Goal: Register for event/course

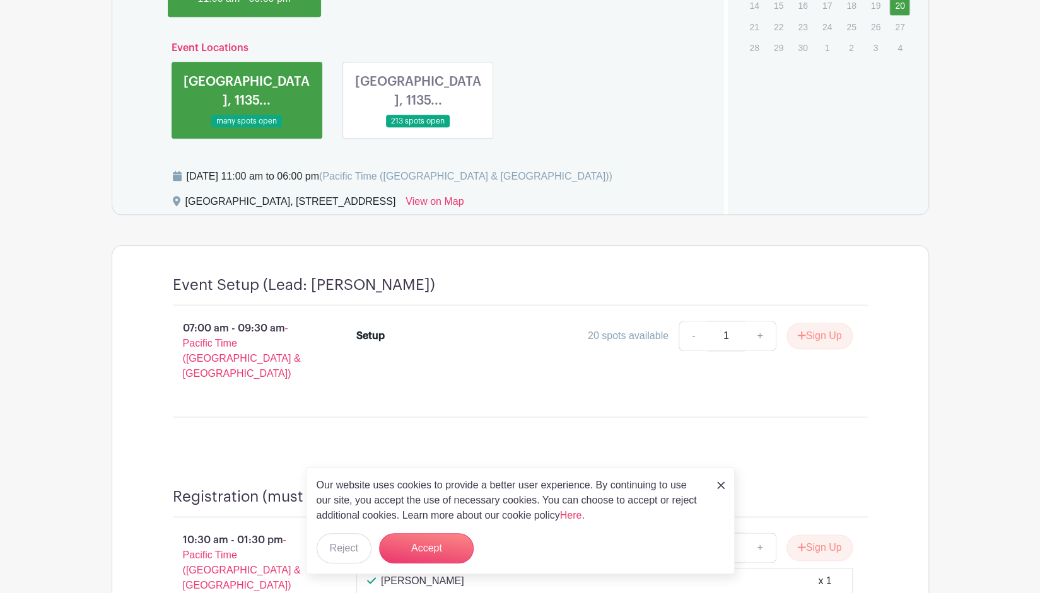
scroll to position [897, 0]
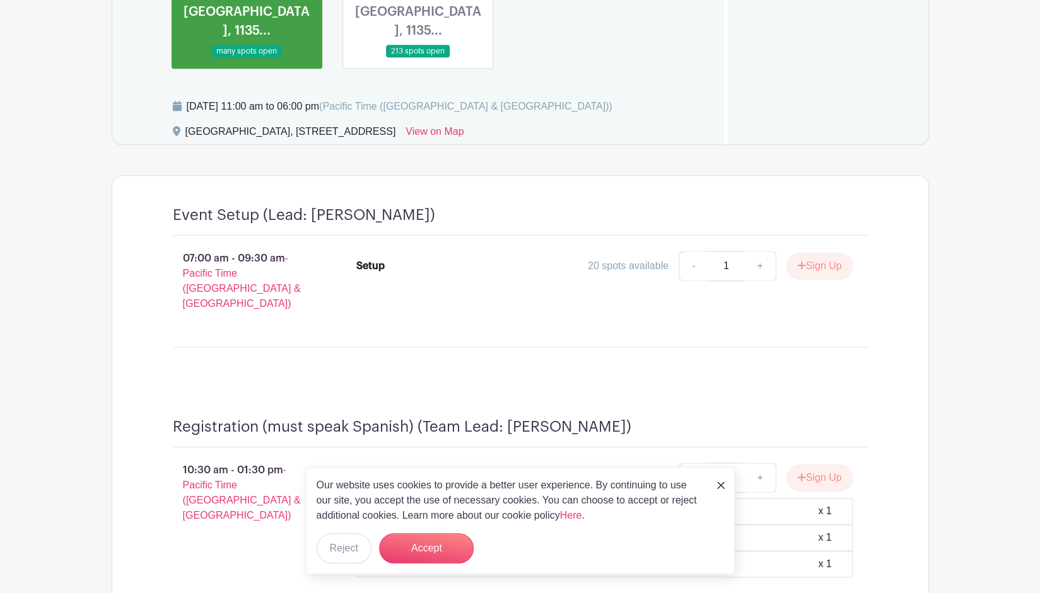
click at [718, 485] on img at bounding box center [721, 486] width 8 height 8
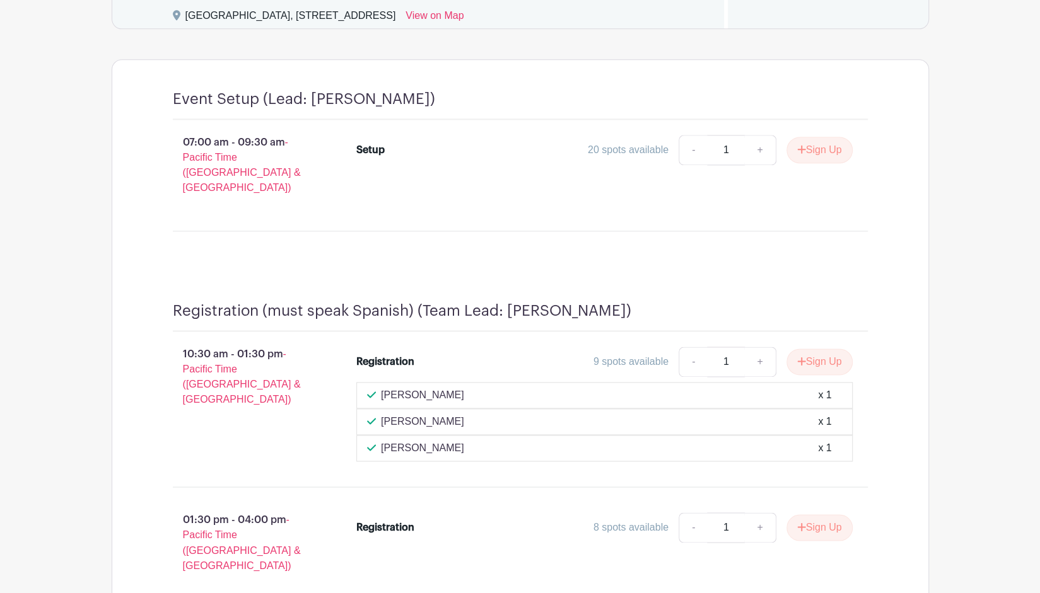
scroll to position [1031, 0]
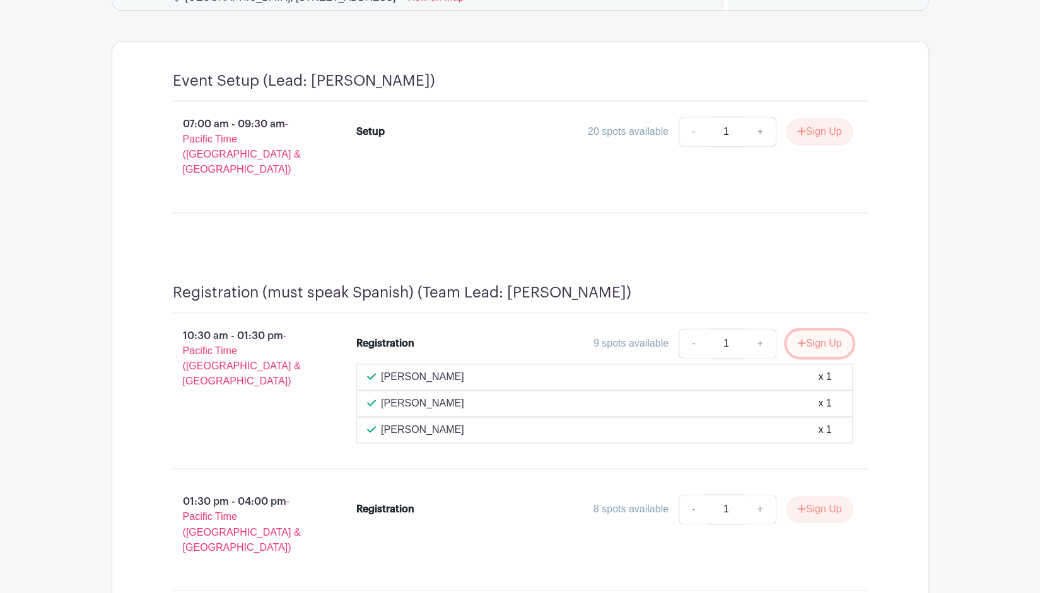
click at [826, 330] on button "Sign Up" at bounding box center [819, 343] width 66 height 26
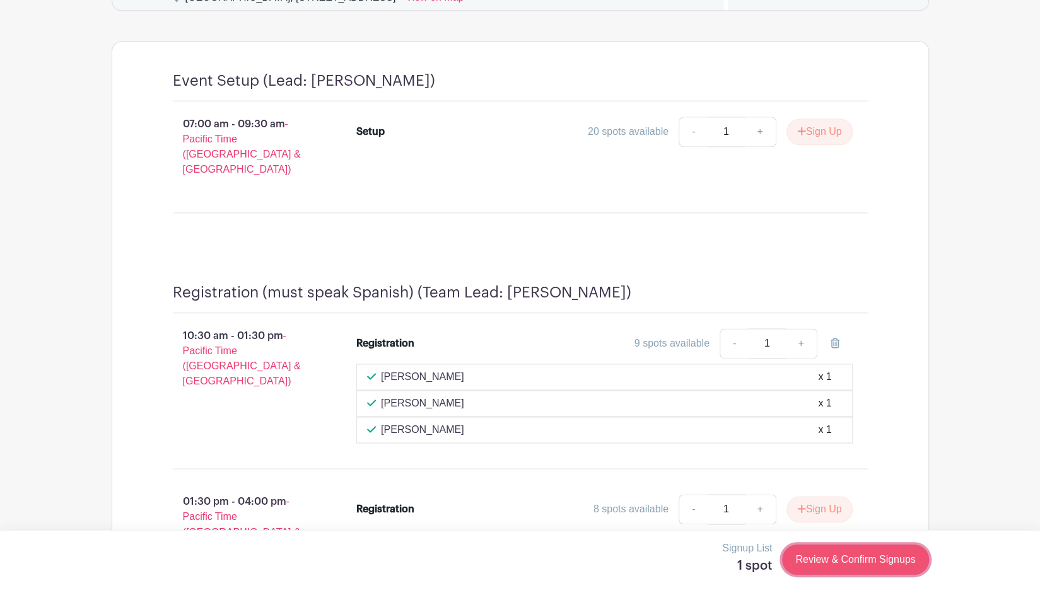
click at [837, 552] on link "Review & Confirm Signups" at bounding box center [855, 560] width 146 height 30
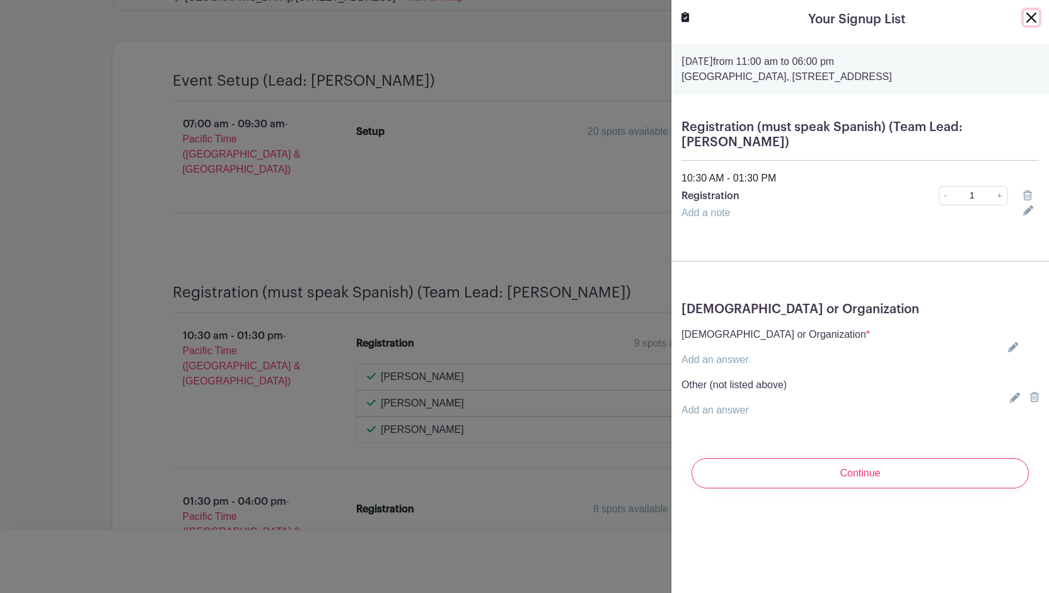
click at [1024, 16] on button "Close" at bounding box center [1031, 17] width 15 height 15
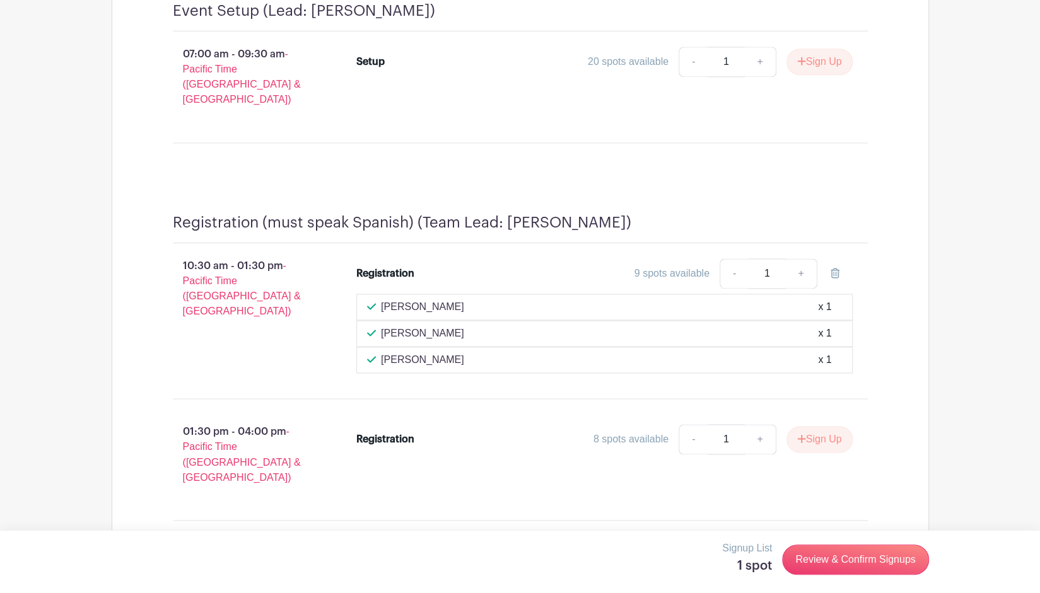
scroll to position [1220, 0]
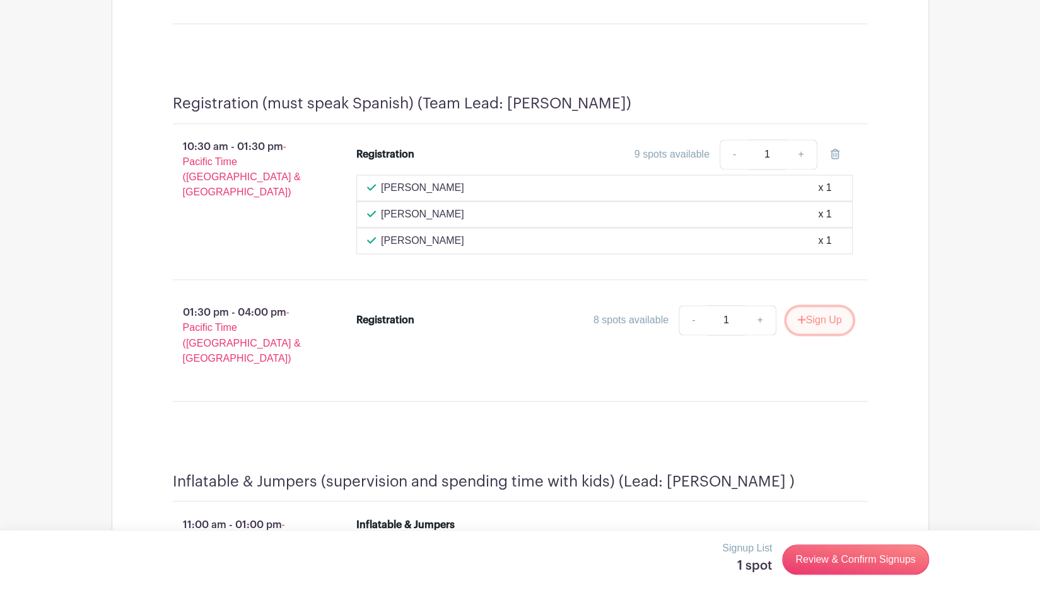
click at [807, 307] on button "Sign Up" at bounding box center [819, 320] width 66 height 26
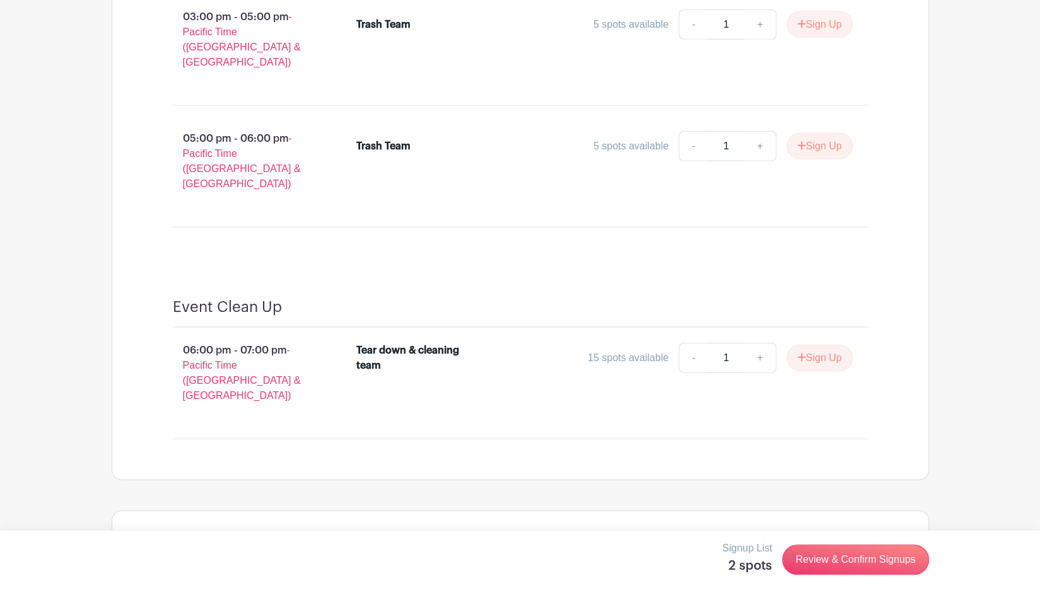
scroll to position [5372, 0]
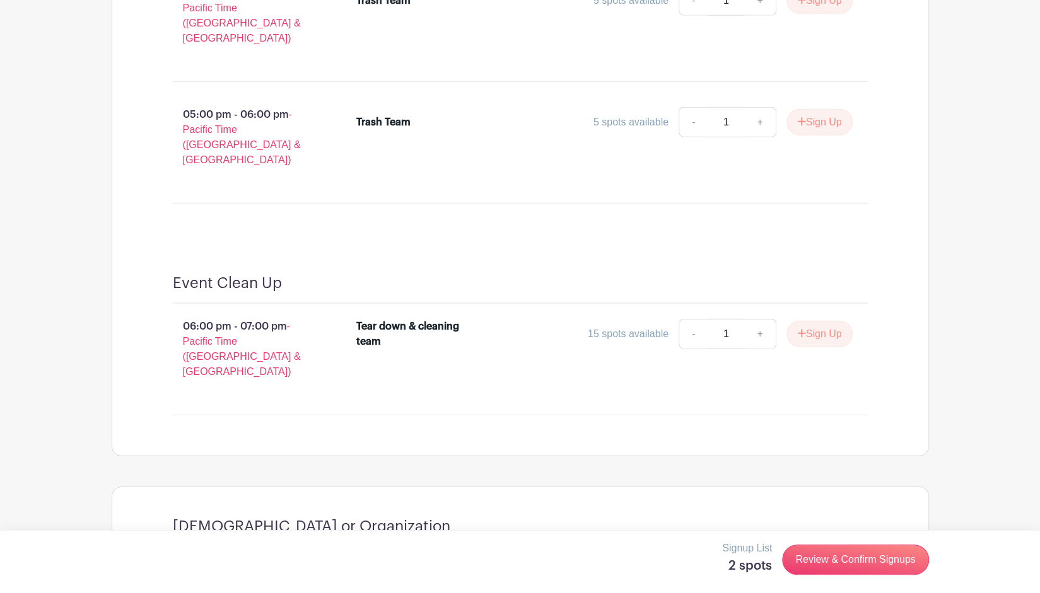
radio input "true"
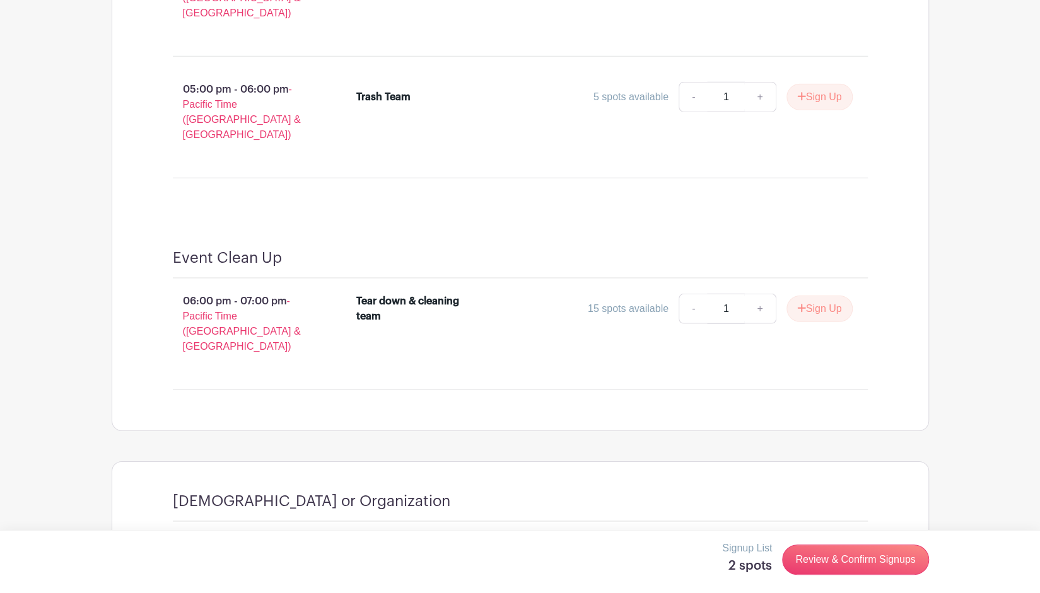
scroll to position [5408, 0]
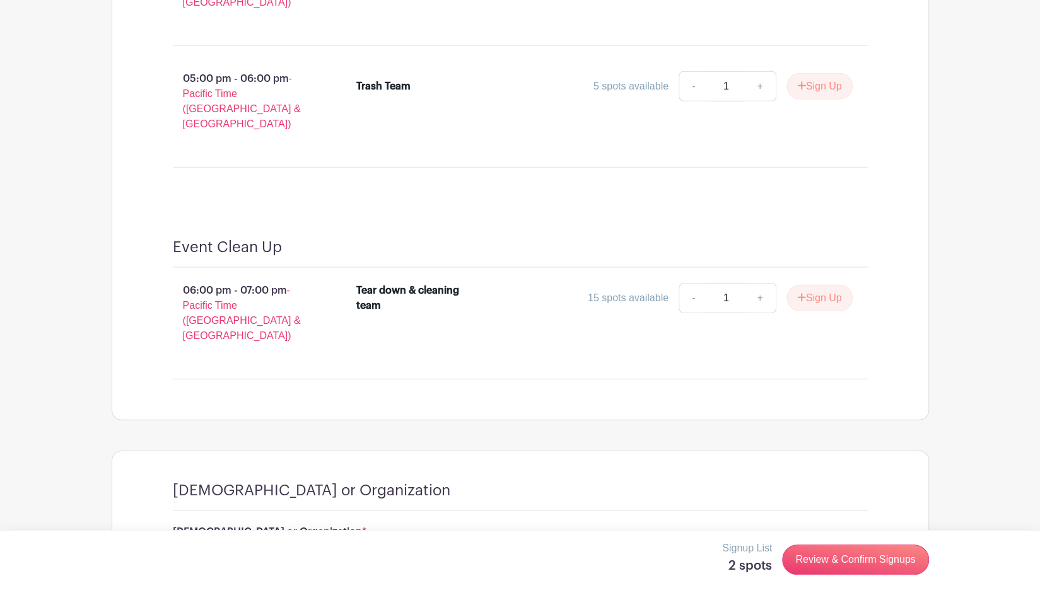
click at [869, 559] on link "Review & Confirm Signups" at bounding box center [855, 560] width 146 height 30
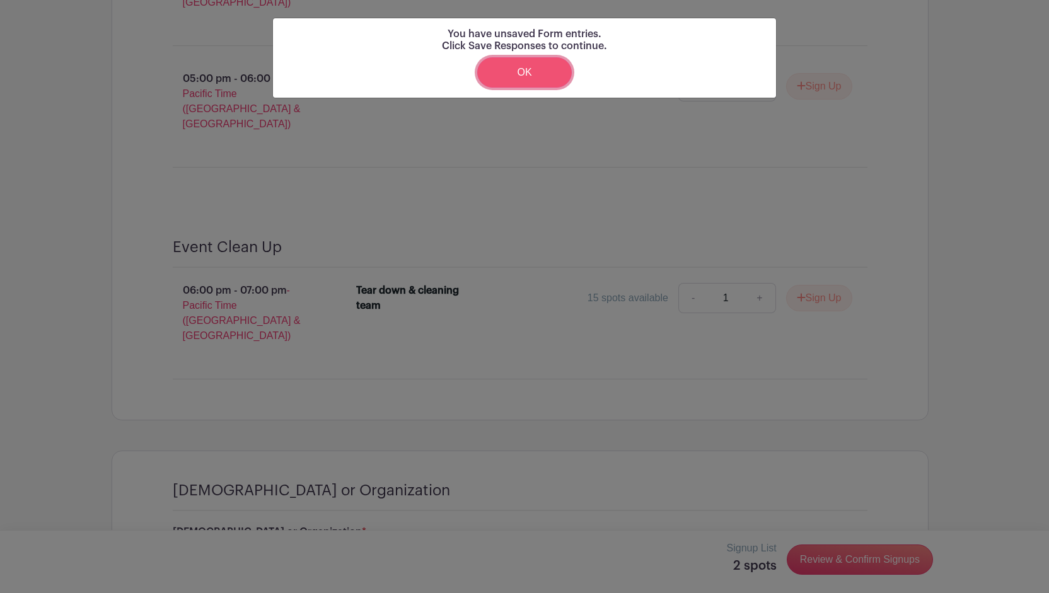
click at [542, 70] on link "OK" at bounding box center [524, 72] width 95 height 30
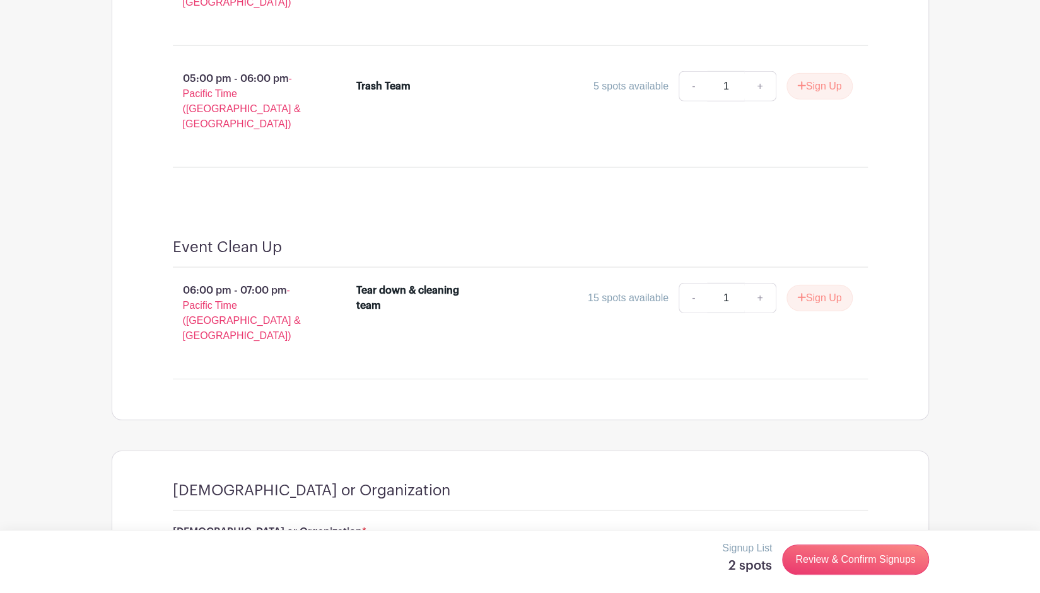
radio input "true"
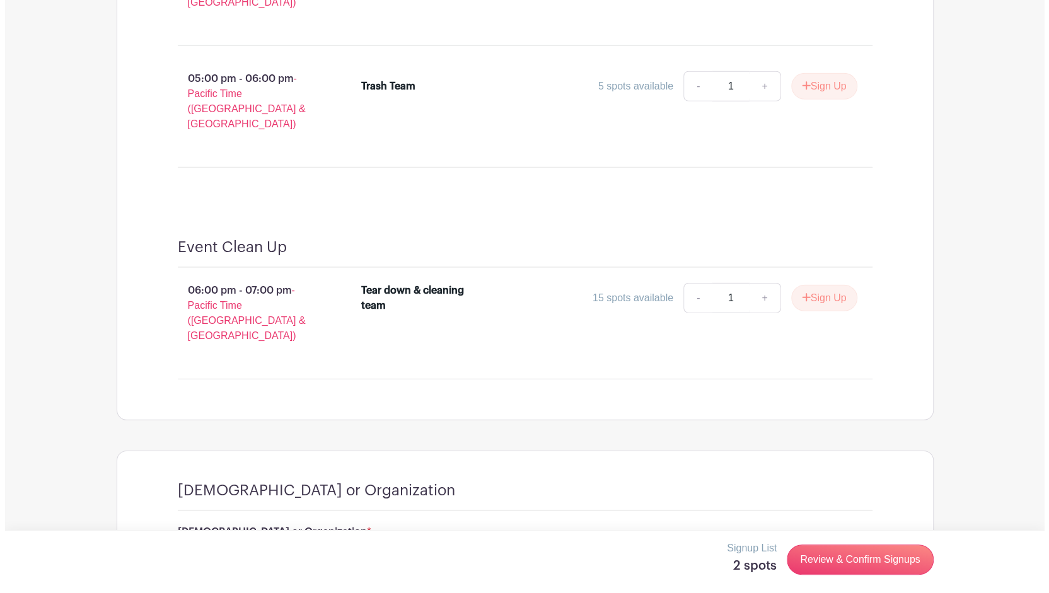
scroll to position [5372, 0]
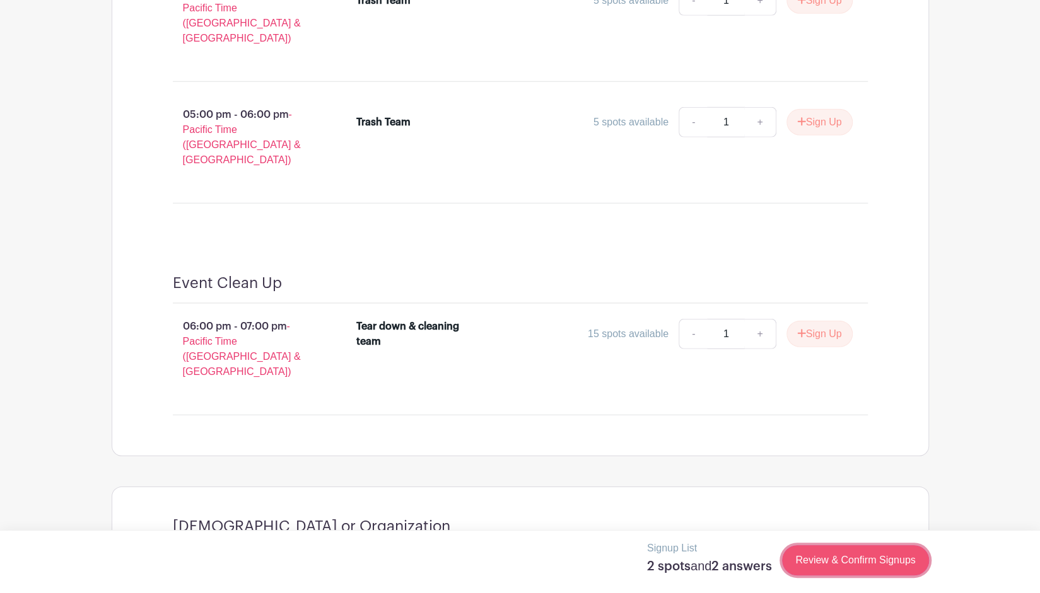
click at [859, 557] on link "Review & Confirm Signups" at bounding box center [855, 560] width 146 height 30
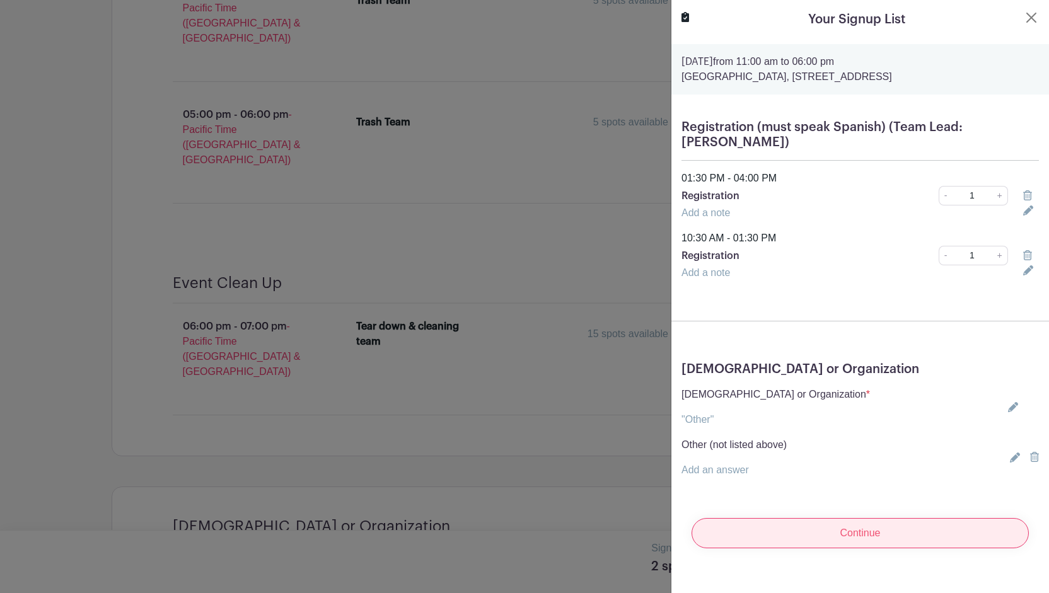
click at [858, 531] on input "Continue" at bounding box center [860, 533] width 337 height 30
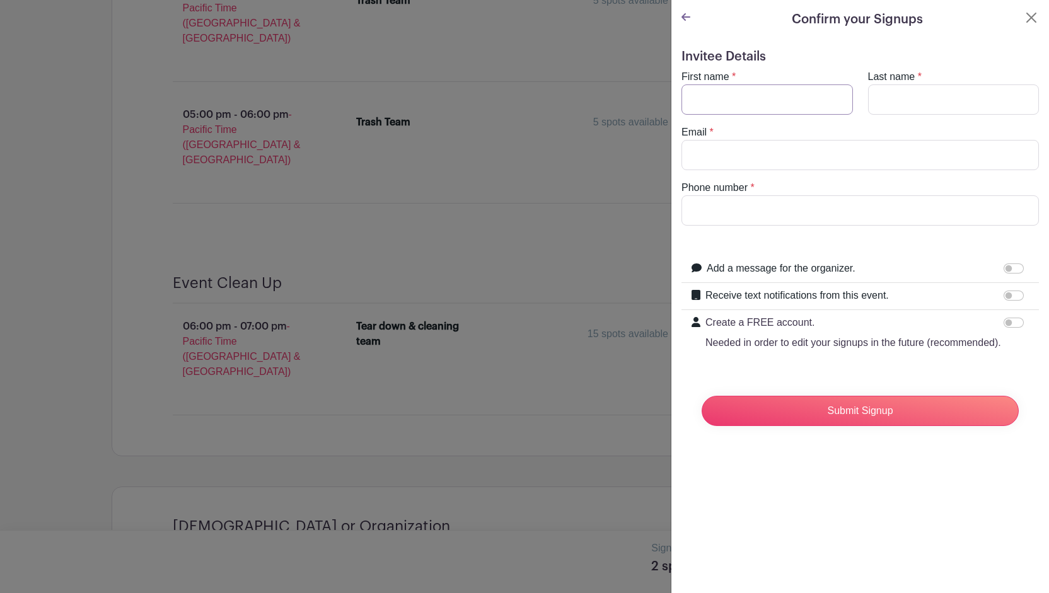
click at [751, 109] on input "First name" at bounding box center [768, 99] width 172 height 30
type input "[PERSON_NAME]"
type input "P"
type input "M"
type input "[PERSON_NAME]"
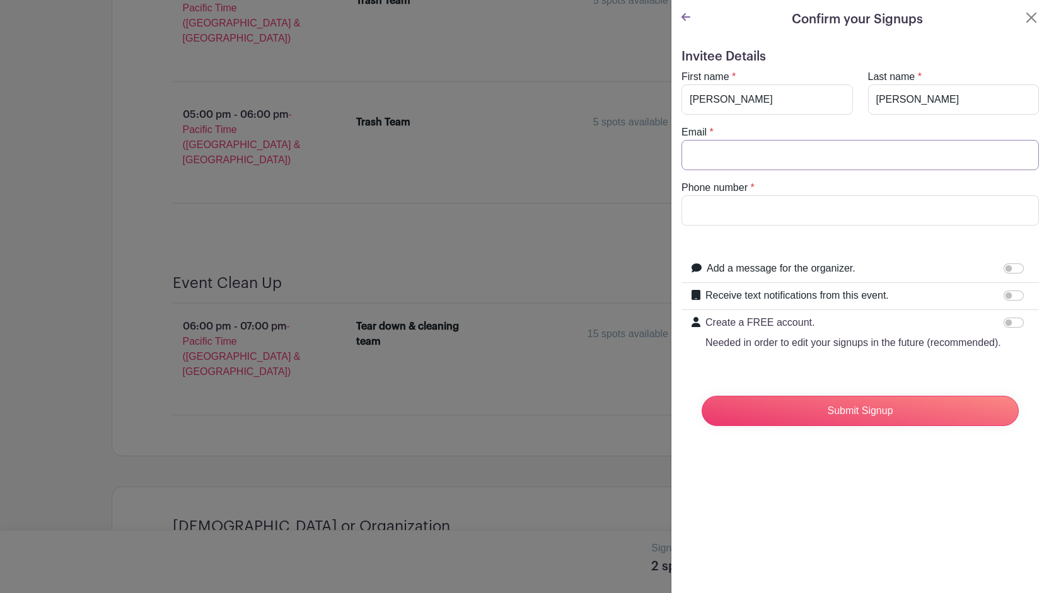
click at [749, 146] on input "Email" at bounding box center [861, 155] width 358 height 30
click at [773, 153] on input "[EMAIL_ADDRESS][DOMAIN_NAME]" at bounding box center [861, 155] width 358 height 30
type input "[EMAIL_ADDRESS][DOMAIN_NAME]"
click at [720, 222] on input "Phone number" at bounding box center [861, 210] width 358 height 30
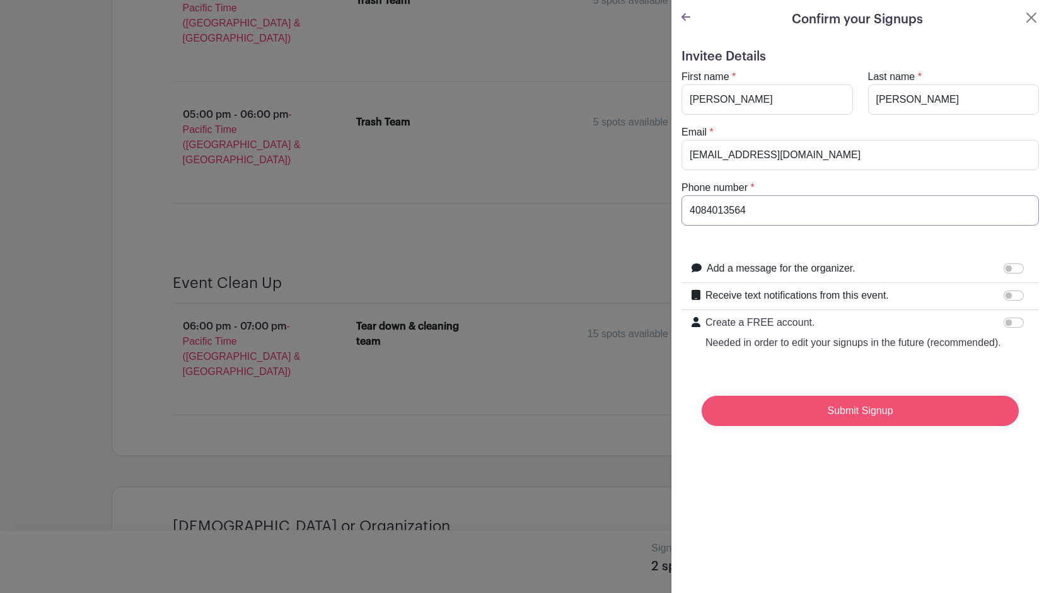
type input "4084013564"
click at [853, 426] on input "Submit Signup" at bounding box center [860, 411] width 317 height 30
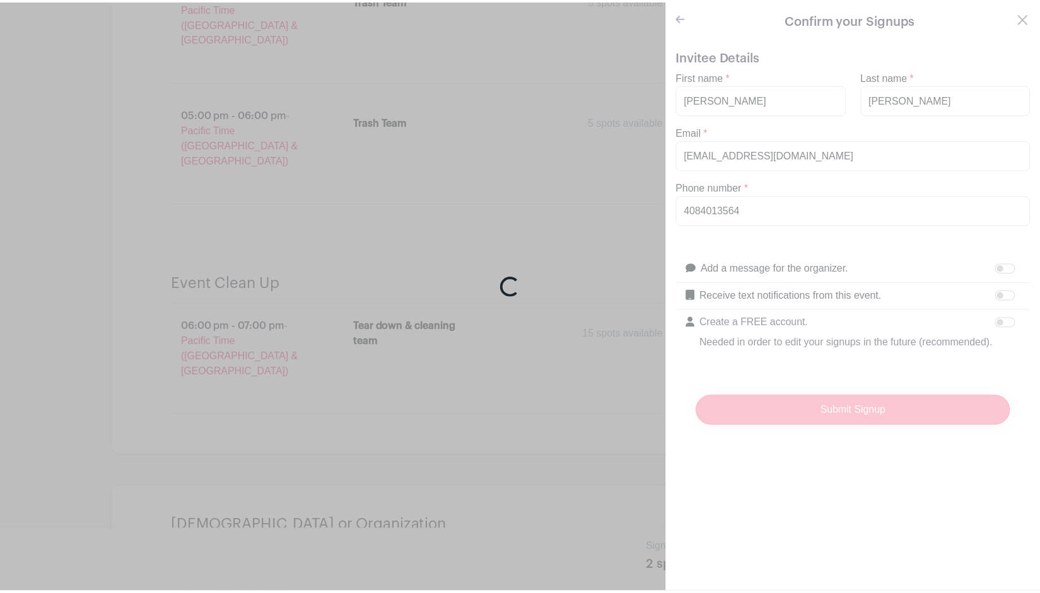
scroll to position [5404, 0]
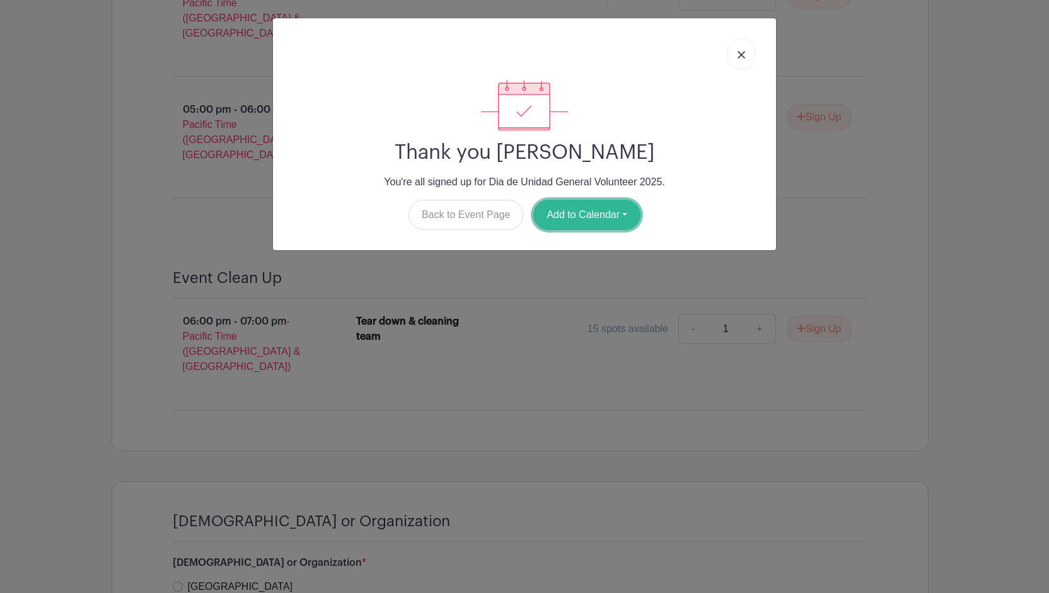
click at [615, 215] on button "Add to Calendar" at bounding box center [586, 215] width 107 height 30
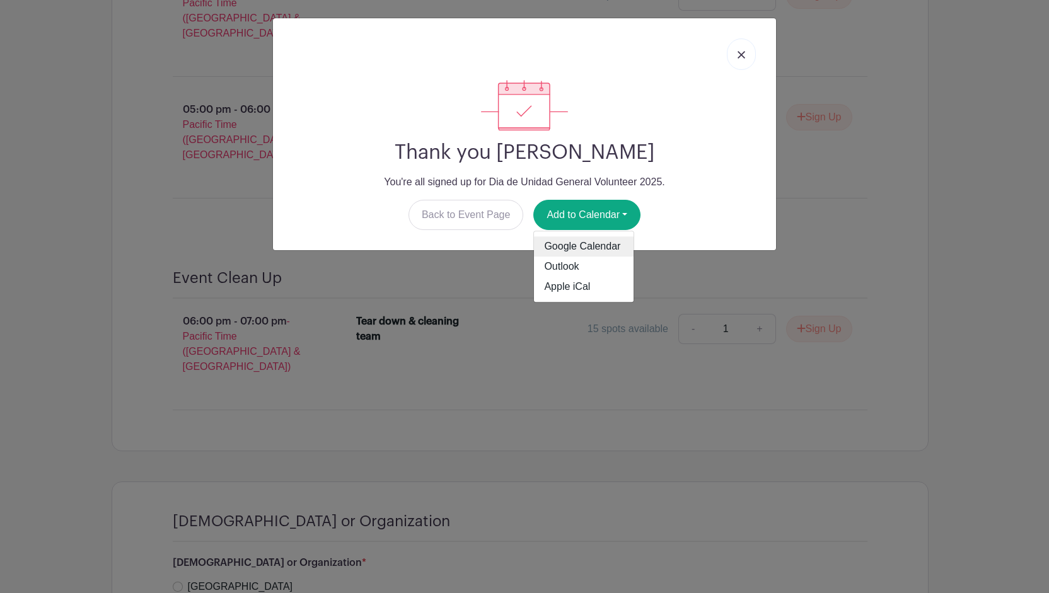
click at [608, 246] on link "Google Calendar" at bounding box center [584, 247] width 100 height 20
click at [738, 47] on link at bounding box center [741, 54] width 29 height 32
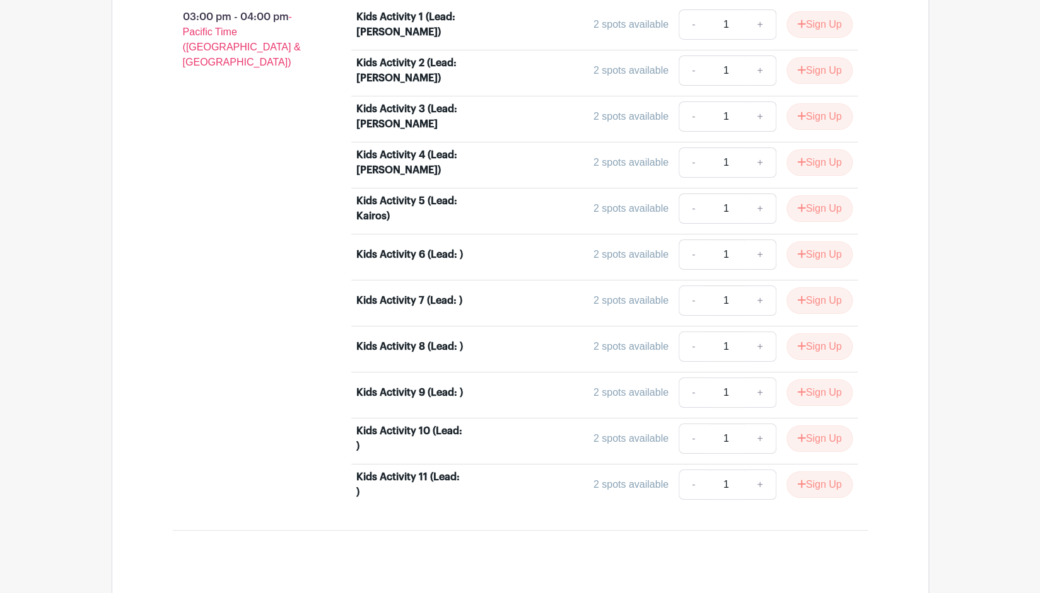
scroll to position [2818, 0]
